Goal: Find specific page/section: Find specific page/section

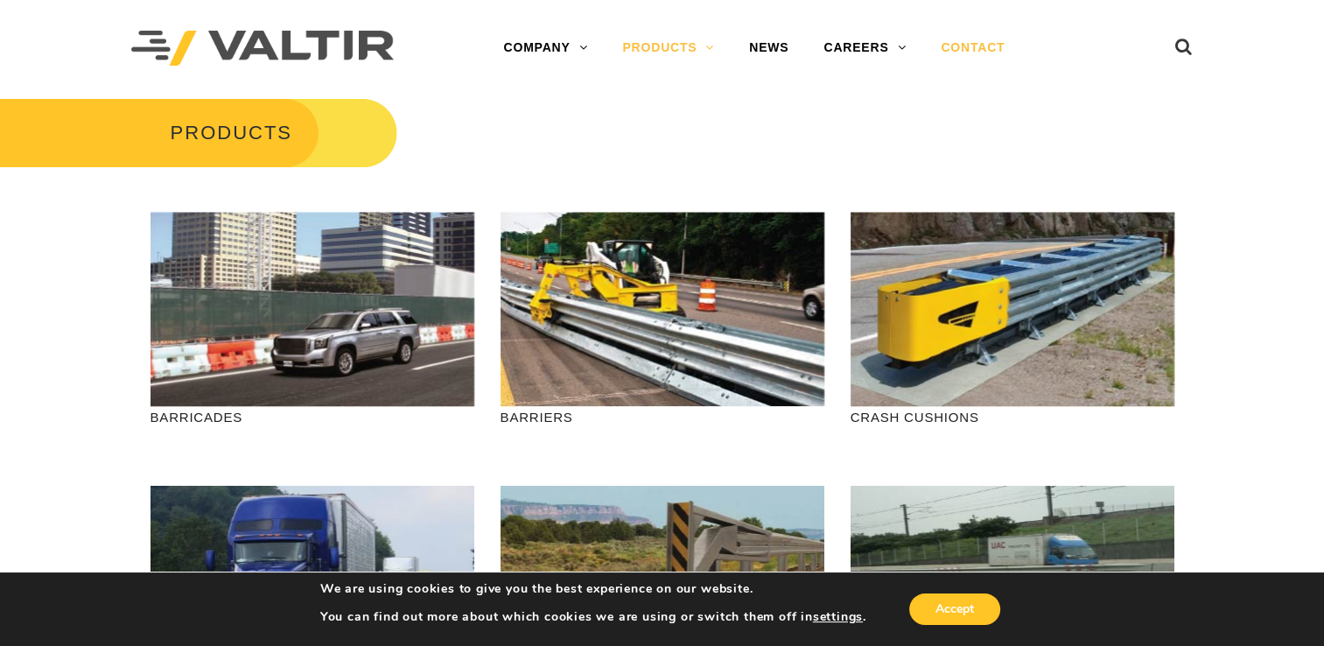
click at [959, 45] on link "CONTACT" at bounding box center [972, 48] width 99 height 35
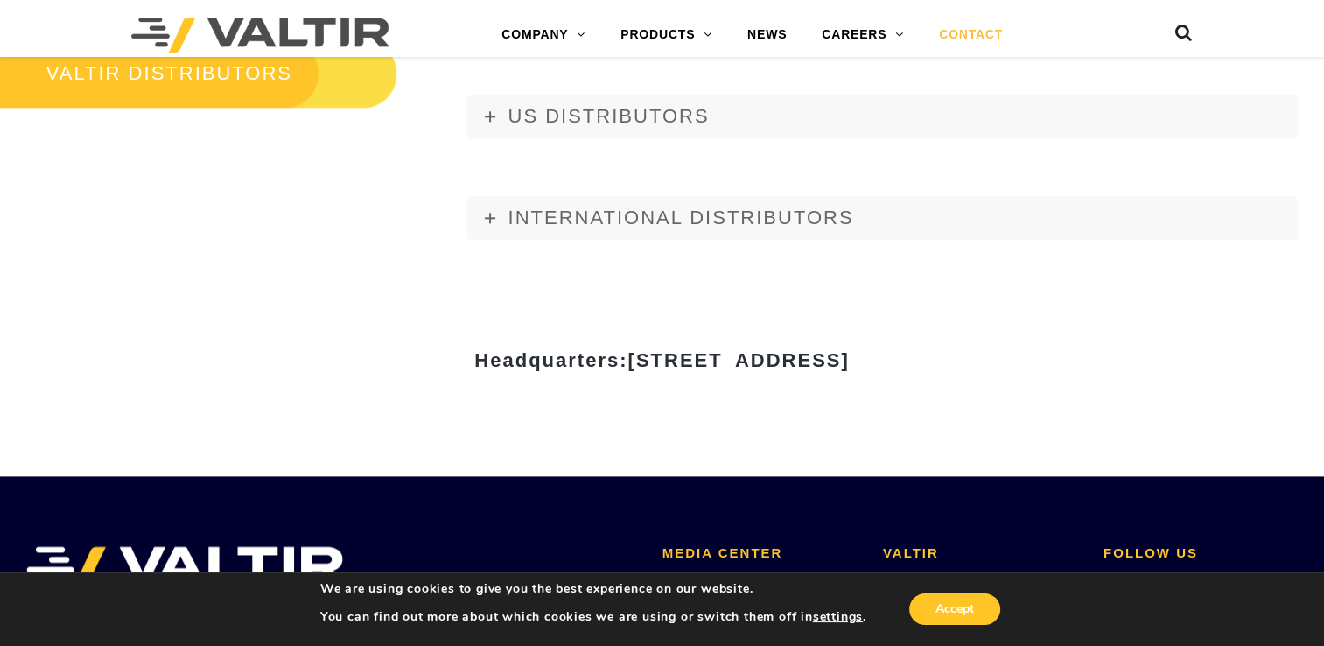
scroll to position [2012, 0]
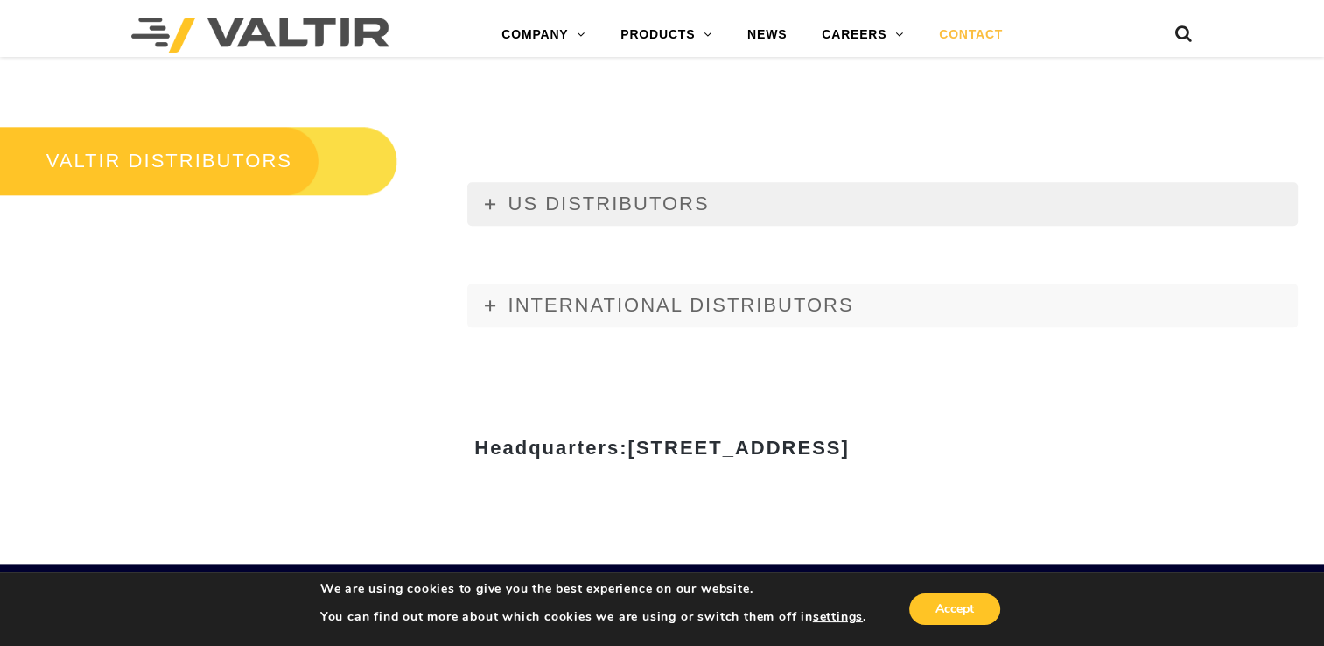
click at [578, 208] on span "US DISTRIBUTORS" at bounding box center [607, 203] width 201 height 22
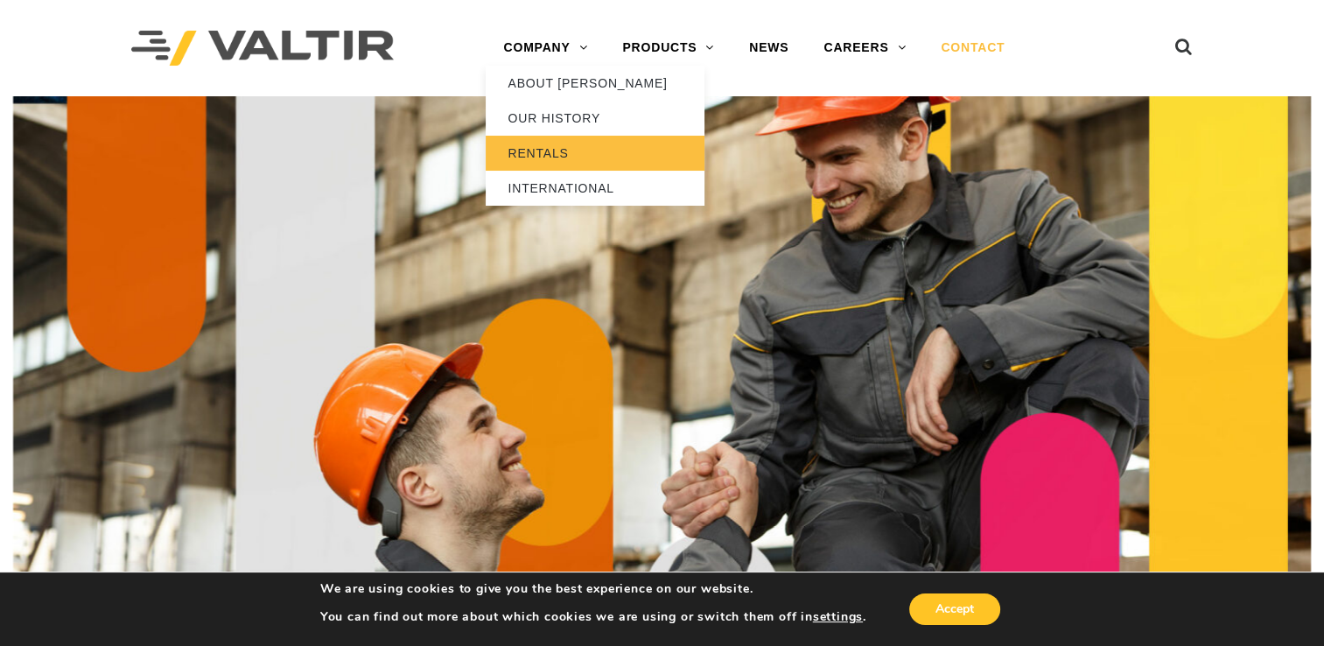
click at [528, 156] on link "RENTALS" at bounding box center [595, 153] width 219 height 35
